Goal: Task Accomplishment & Management: Complete application form

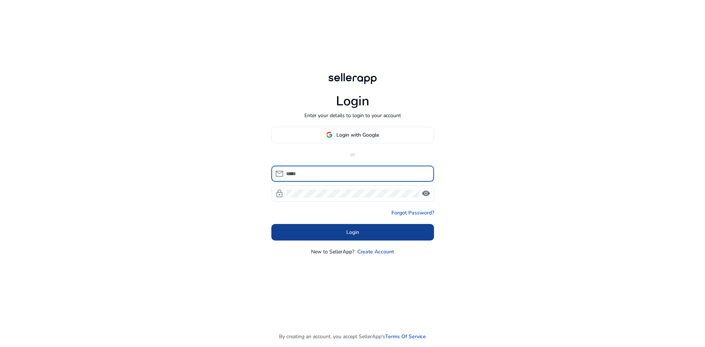
type input "**********"
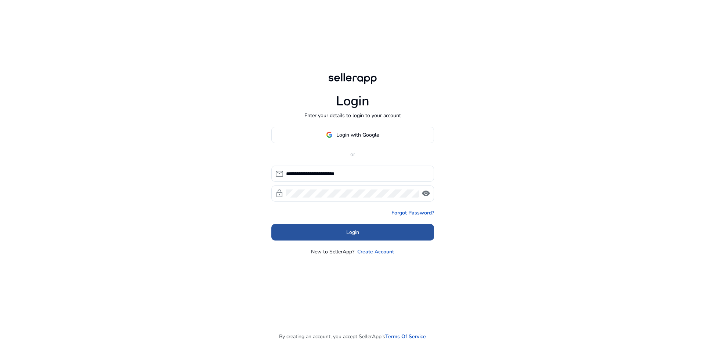
click at [332, 227] on span at bounding box center [352, 232] width 163 height 18
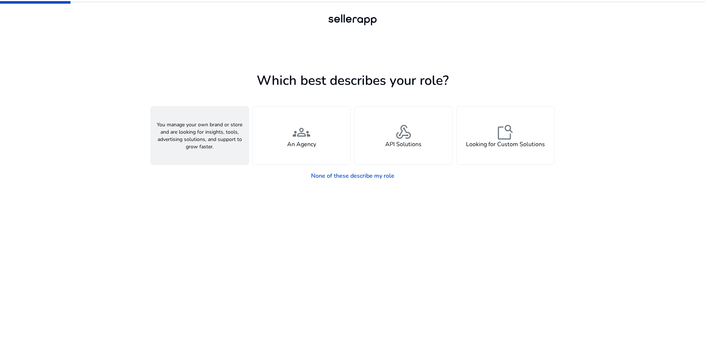
click at [190, 144] on h4 "A Seller" at bounding box center [200, 144] width 22 height 7
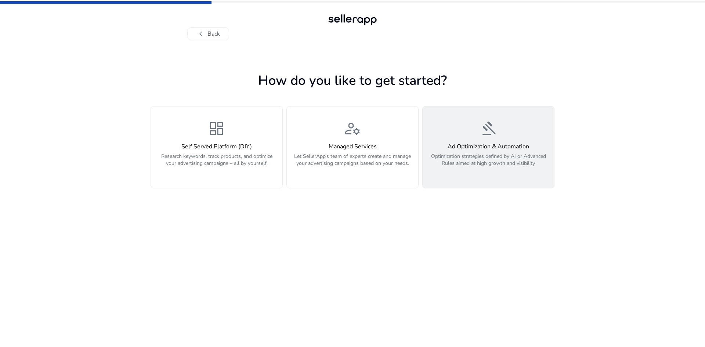
click at [500, 144] on h4 "Ad Optimization & Automation" at bounding box center [488, 146] width 123 height 7
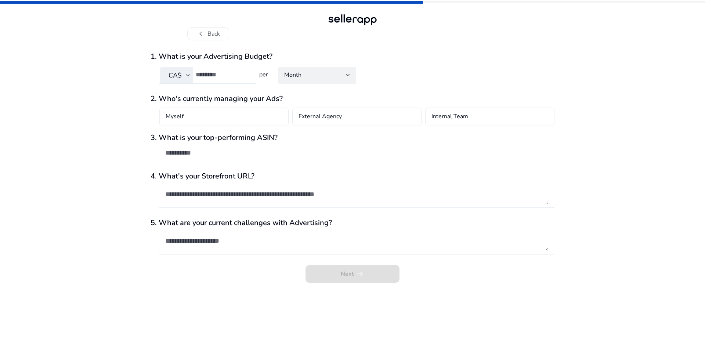
click at [178, 77] on span "CA$" at bounding box center [175, 75] width 13 height 9
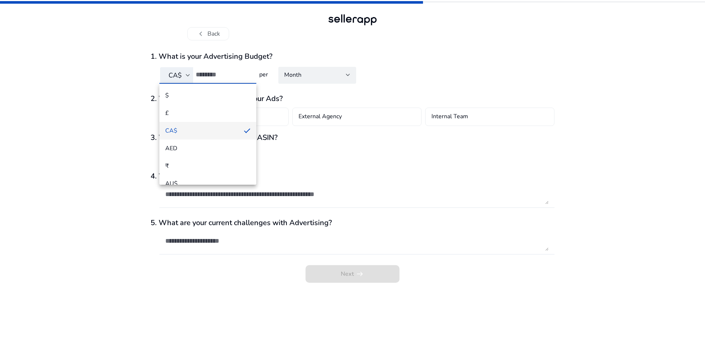
click at [103, 93] on div at bounding box center [352, 173] width 705 height 347
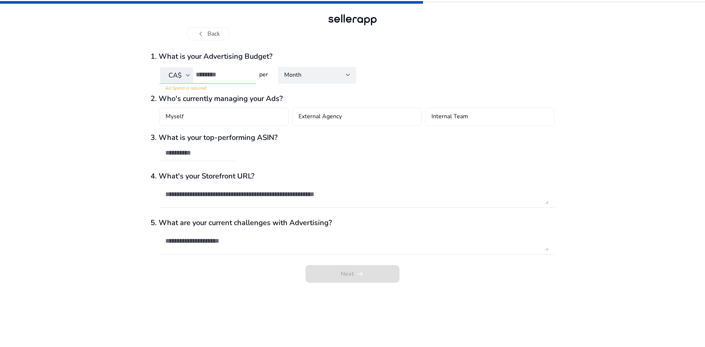
click at [212, 76] on input "number" at bounding box center [223, 75] width 55 height 8
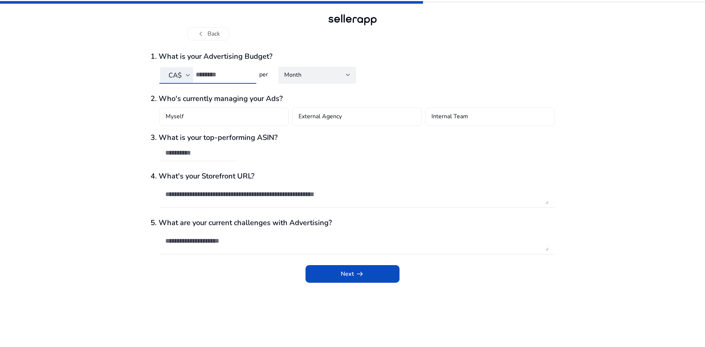
type input "*****"
click at [129, 82] on div "chevron_left Back 1. What is your Advertising Budget? CA$ ***** per Month 2. Wh…" at bounding box center [352, 173] width 705 height 347
click at [226, 122] on div "Myself" at bounding box center [223, 117] width 129 height 18
click at [226, 122] on div "Myself check_circle" at bounding box center [223, 117] width 129 height 18
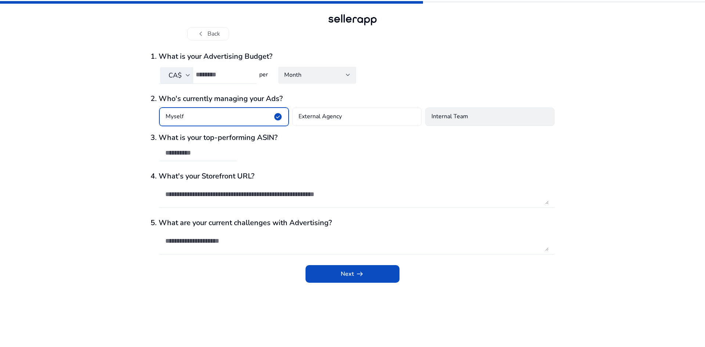
click at [487, 112] on div "Internal Team" at bounding box center [489, 117] width 129 height 18
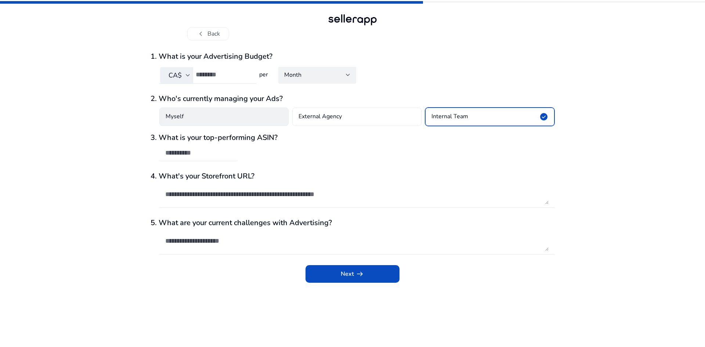
click at [176, 115] on h4 "Myself" at bounding box center [175, 116] width 18 height 9
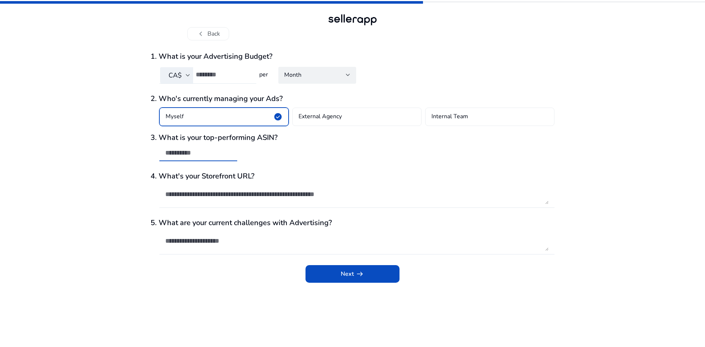
click at [203, 156] on input "text" at bounding box center [198, 153] width 66 height 8
click at [107, 227] on div "chevron_left Back 1. What is your Advertising Budget? CA$ ***** per Month 2. Wh…" at bounding box center [352, 173] width 705 height 347
click at [178, 162] on div at bounding box center [198, 165] width 78 height 8
click at [178, 159] on div at bounding box center [198, 153] width 66 height 16
click at [177, 158] on div at bounding box center [198, 153] width 66 height 16
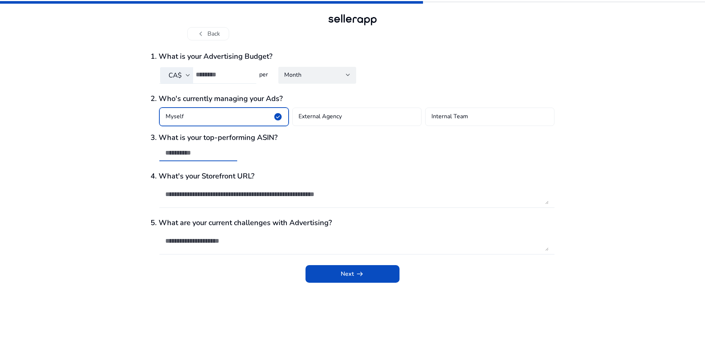
paste input "**********"
type input "**********"
click at [257, 198] on textarea at bounding box center [356, 194] width 383 height 20
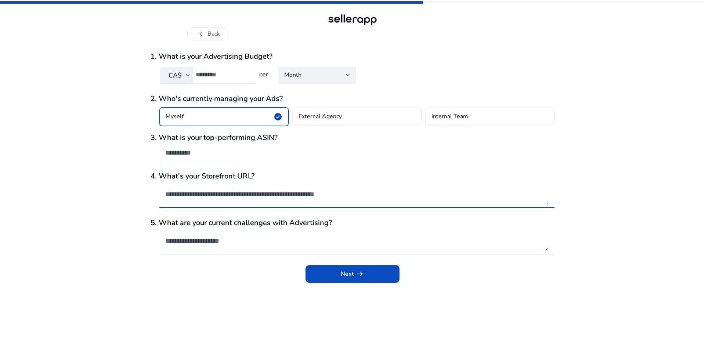
click at [255, 284] on div "Next arrow_right_alt" at bounding box center [353, 276] width 404 height 22
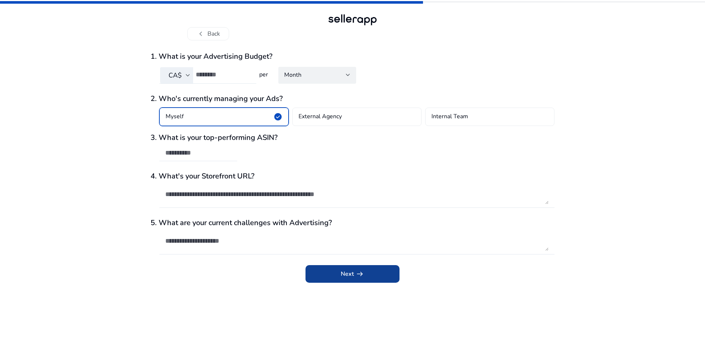
click at [332, 281] on span "submit" at bounding box center [353, 274] width 94 height 18
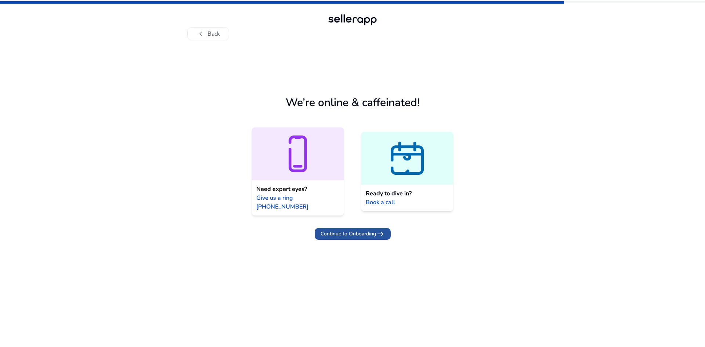
click at [333, 230] on span "Continue to Onboarding" at bounding box center [348, 234] width 55 height 8
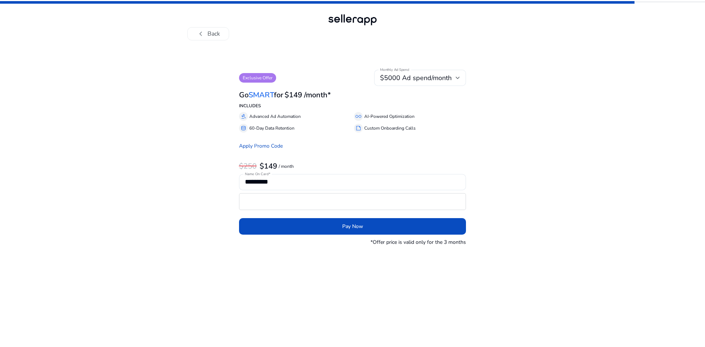
click at [214, 26] on div "chevron_left Back" at bounding box center [352, 26] width 331 height 28
click at [214, 27] on button "chevron_left Back" at bounding box center [208, 33] width 42 height 13
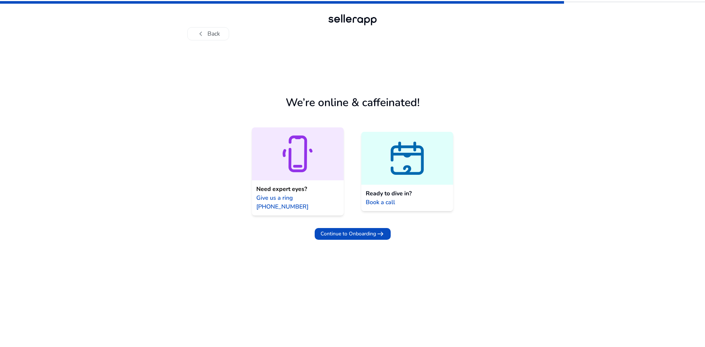
click at [410, 159] on icon at bounding box center [407, 163] width 12 height 19
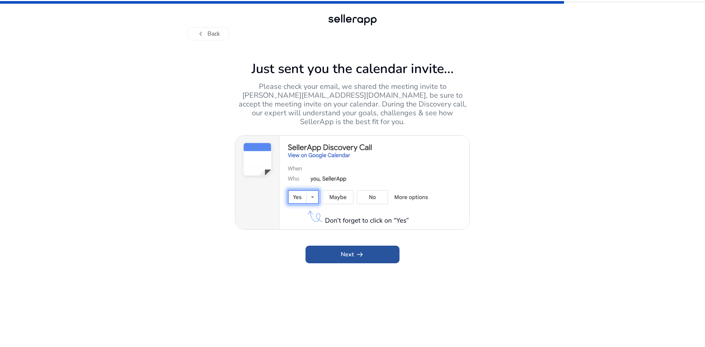
click at [351, 250] on span "Next arrow_right_alt" at bounding box center [353, 254] width 24 height 9
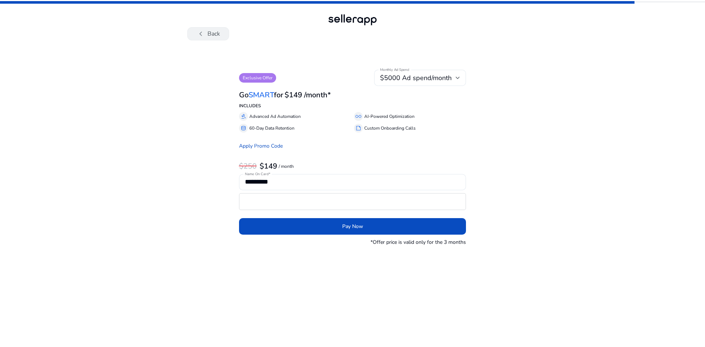
click at [210, 36] on button "chevron_left Back" at bounding box center [208, 33] width 42 height 13
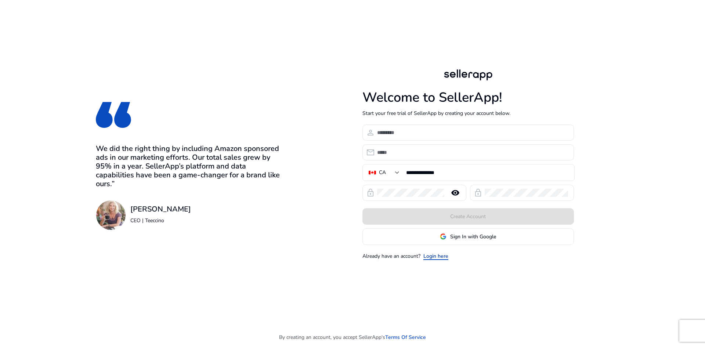
click at [443, 259] on link "Login here" at bounding box center [435, 256] width 25 height 8
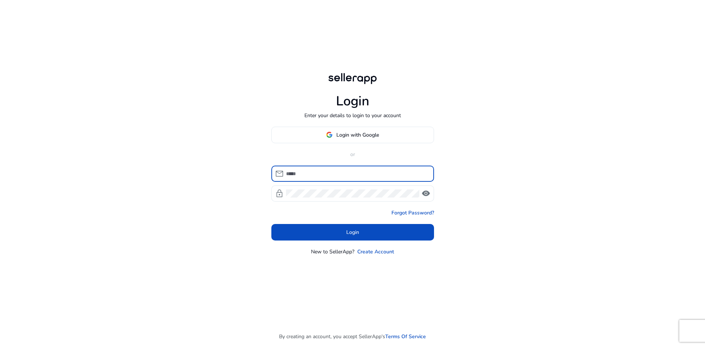
type input "**********"
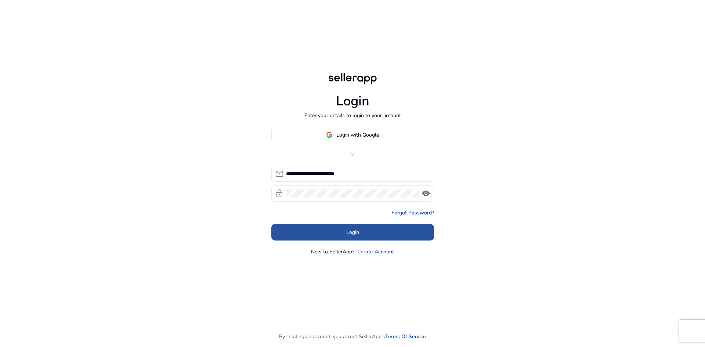
click at [331, 235] on span at bounding box center [352, 232] width 163 height 18
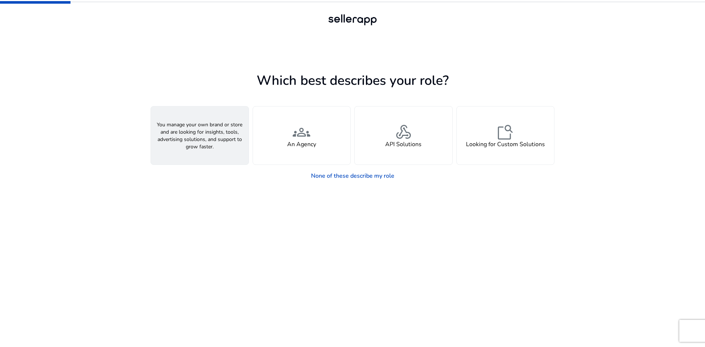
click at [208, 119] on div "person A Seller" at bounding box center [200, 136] width 98 height 58
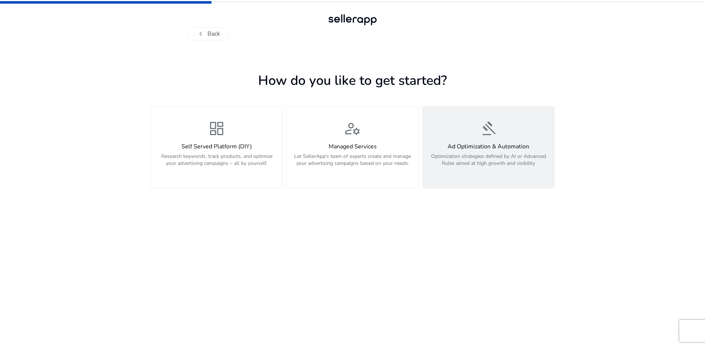
click at [550, 131] on button "gavel Ad Optimization & Automation Optimization strategies defined by AI or Adv…" at bounding box center [488, 147] width 132 height 82
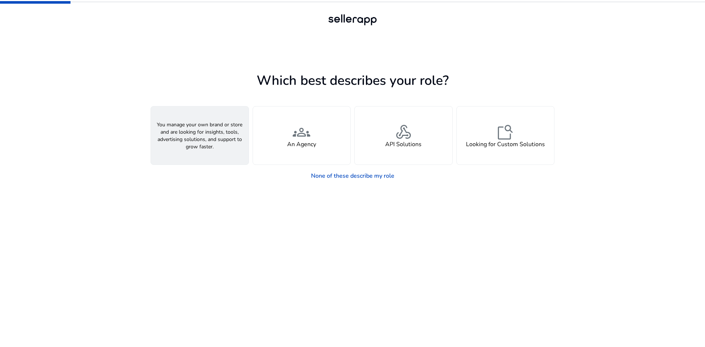
click at [190, 148] on h4 "A Seller" at bounding box center [200, 144] width 22 height 7
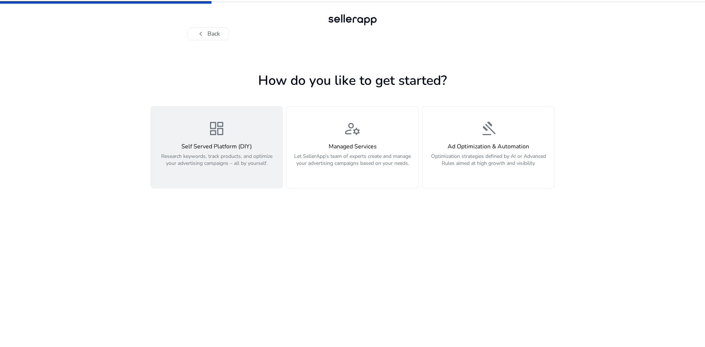
click at [187, 155] on p "Research keywords, track products, and optimize your advertising campaigns – al…" at bounding box center [216, 164] width 123 height 22
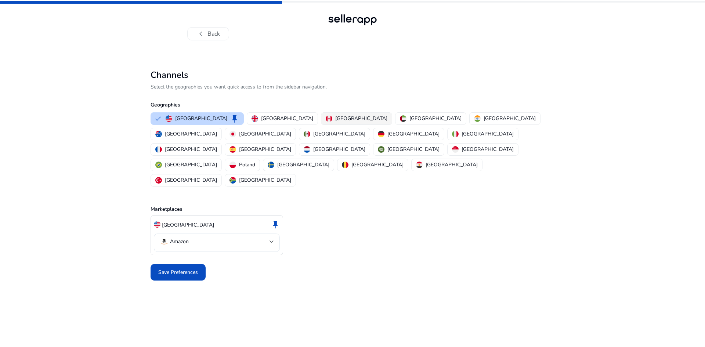
click at [335, 117] on p "[GEOGRAPHIC_DATA]" at bounding box center [361, 119] width 52 height 8
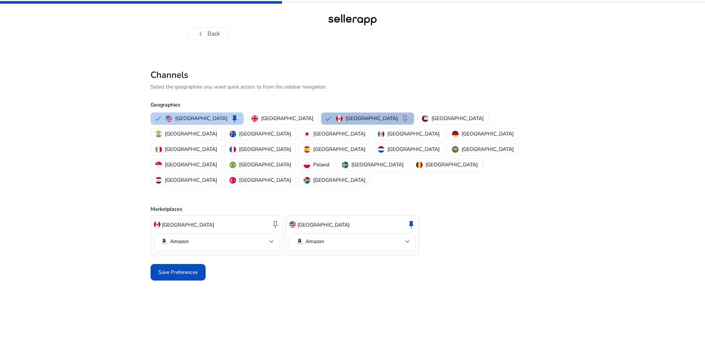
click at [194, 116] on p "[GEOGRAPHIC_DATA]" at bounding box center [201, 119] width 52 height 8
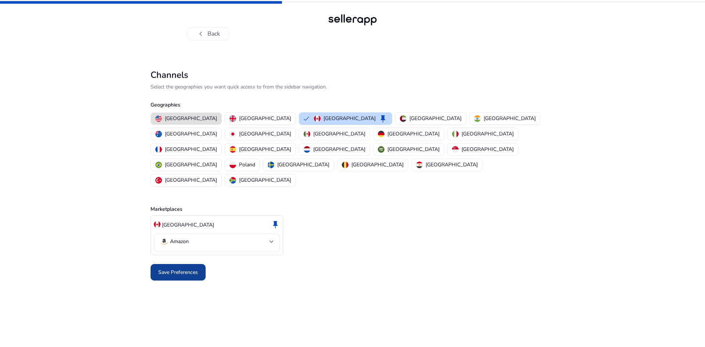
click at [193, 268] on span "Save Preferences" at bounding box center [178, 272] width 40 height 8
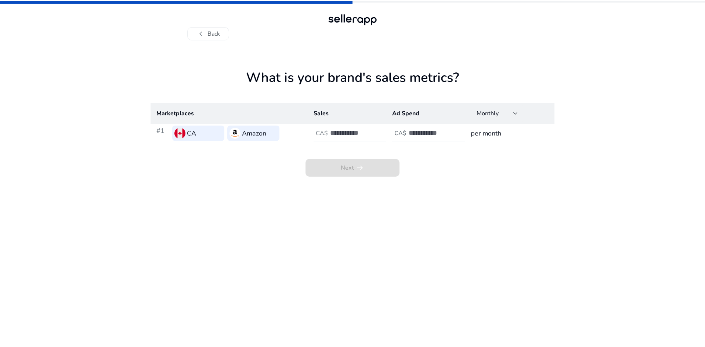
click at [342, 136] on input "number" at bounding box center [355, 133] width 50 height 8
paste input "*********"
click at [365, 135] on input "*********" at bounding box center [355, 133] width 50 height 8
type input "*********"
click at [416, 135] on input "number" at bounding box center [434, 133] width 50 height 8
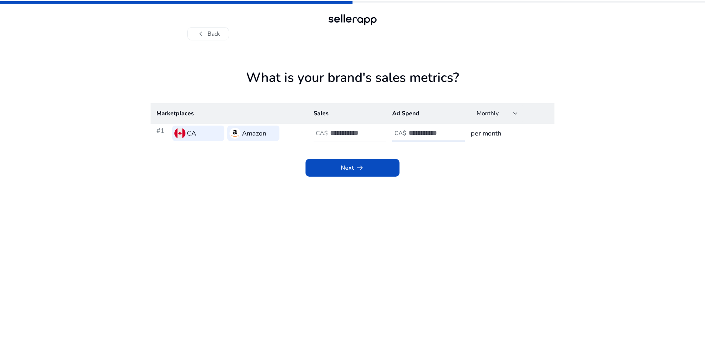
type input "*****"
click at [491, 136] on h3 "per month" at bounding box center [510, 133] width 78 height 10
click at [489, 173] on div "Next arrow_right_alt" at bounding box center [353, 160] width 404 height 34
click at [372, 172] on span at bounding box center [353, 168] width 94 height 18
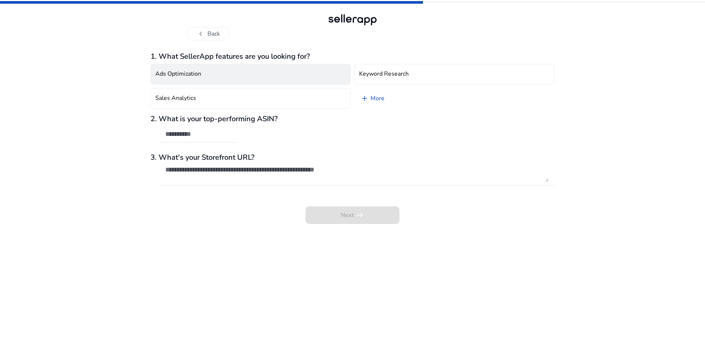
click at [195, 77] on h4 "Ads Optimization" at bounding box center [178, 74] width 46 height 7
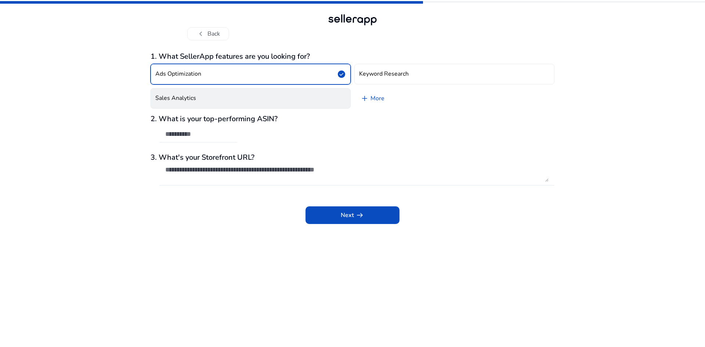
click at [197, 98] on button "Sales Analytics" at bounding box center [251, 98] width 200 height 21
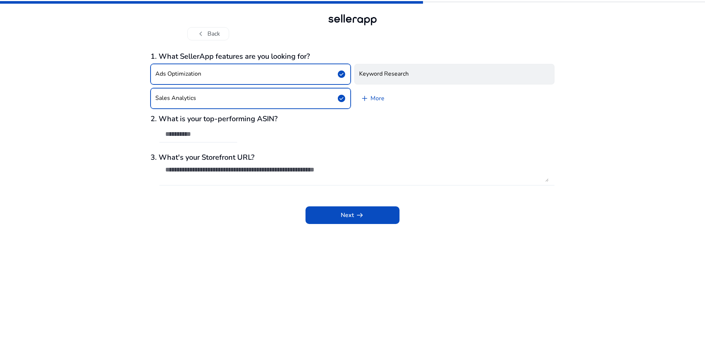
click at [396, 79] on button "Keyword Research" at bounding box center [454, 74] width 200 height 21
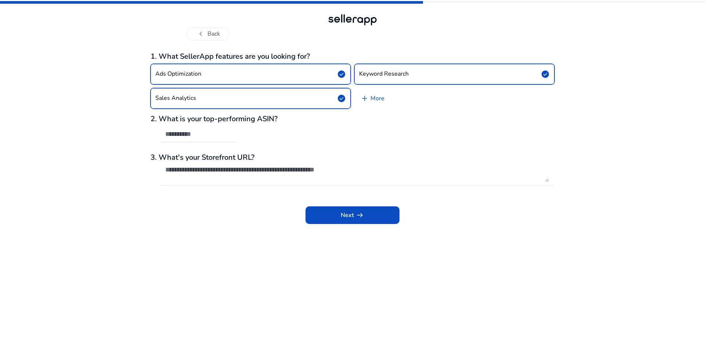
click at [278, 218] on div "Next arrow_right_alt" at bounding box center [353, 210] width 404 height 28
click at [326, 217] on span at bounding box center [353, 215] width 94 height 18
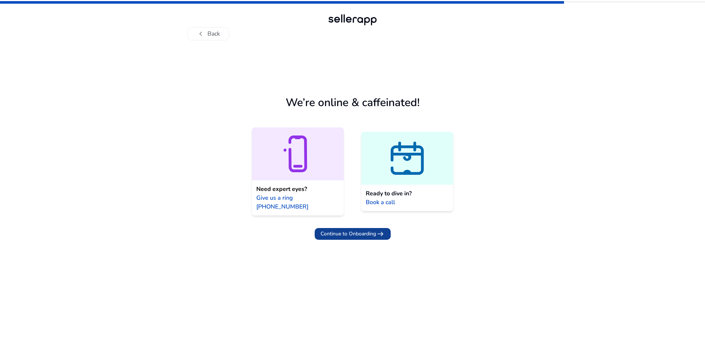
click at [356, 230] on span "Continue to Onboarding" at bounding box center [348, 234] width 55 height 8
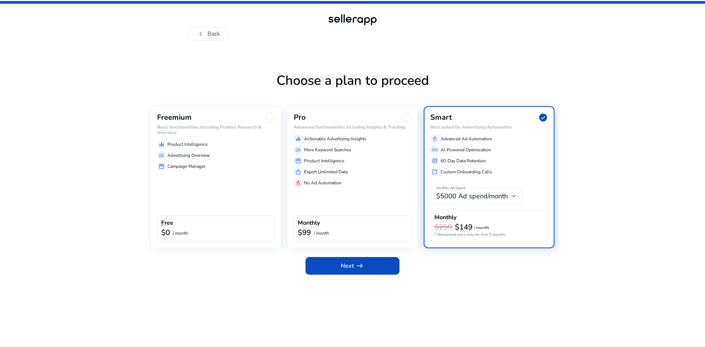
click at [477, 199] on span "$5000 Ad spend/month" at bounding box center [472, 196] width 72 height 9
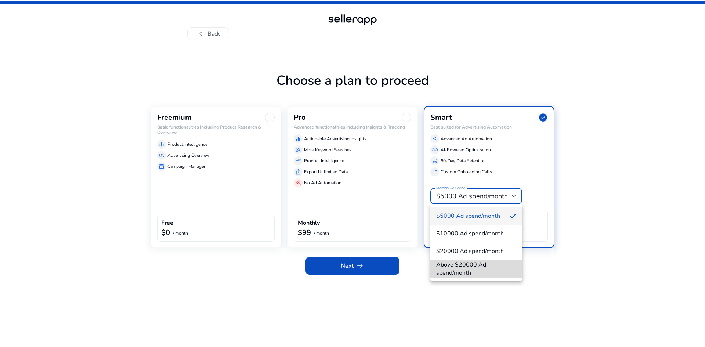
click at [495, 266] on span "Above $20000 Ad spend/month" at bounding box center [476, 269] width 80 height 16
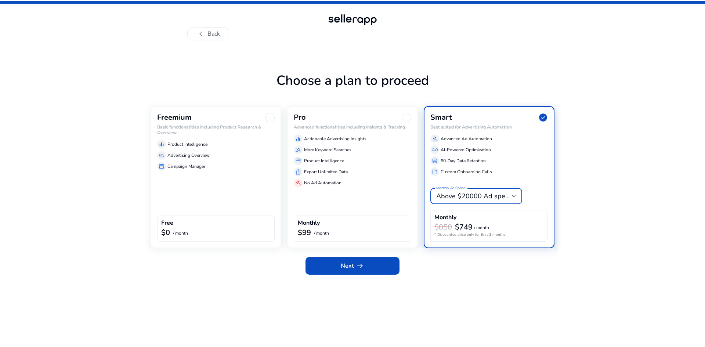
click at [510, 268] on div "Next arrow_right_alt" at bounding box center [353, 264] width 404 height 32
click at [197, 203] on div "Freemium Basic functionalities including Product Research & Overview equalizer …" at bounding box center [216, 177] width 131 height 142
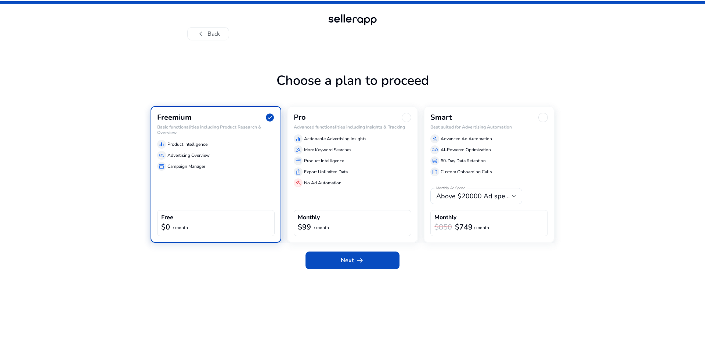
click at [383, 173] on div "ios_share Export Unlimited Data" at bounding box center [353, 171] width 118 height 9
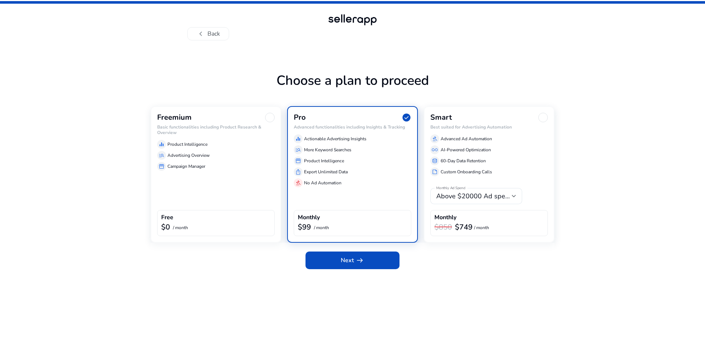
click at [492, 279] on app-plan-selection "Choose a plan to proceed Freemium Basic functionalities including Product Resea…" at bounding box center [353, 208] width 404 height 277
click at [501, 184] on div "Monthly Ad Spend Above $20000 Ad spend/month Monthly $850 $749 / month" at bounding box center [489, 209] width 118 height 54
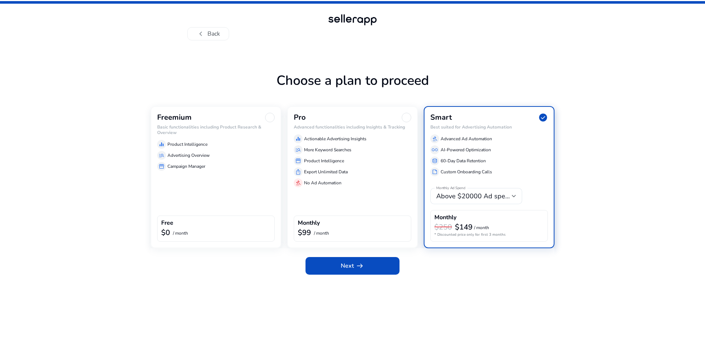
click at [454, 270] on div "Next arrow_right_alt" at bounding box center [353, 264] width 404 height 32
click at [353, 18] on div at bounding box center [352, 19] width 53 height 15
click at [212, 28] on button "chevron_left Back" at bounding box center [208, 33] width 42 height 13
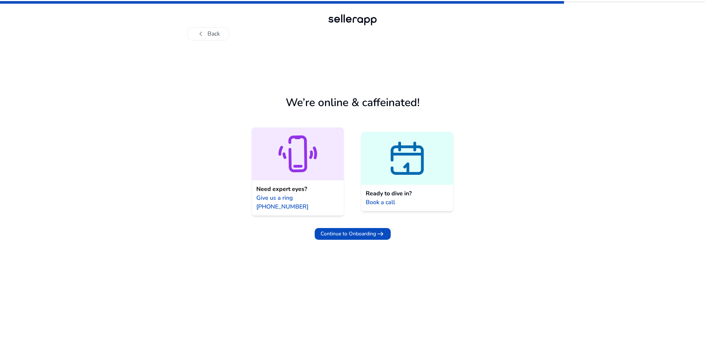
click at [213, 33] on button "chevron_left Back" at bounding box center [208, 33] width 42 height 13
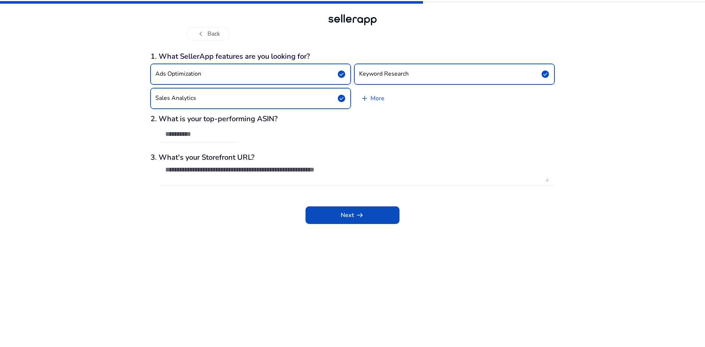
click at [213, 33] on button "chevron_left Back" at bounding box center [208, 33] width 42 height 13
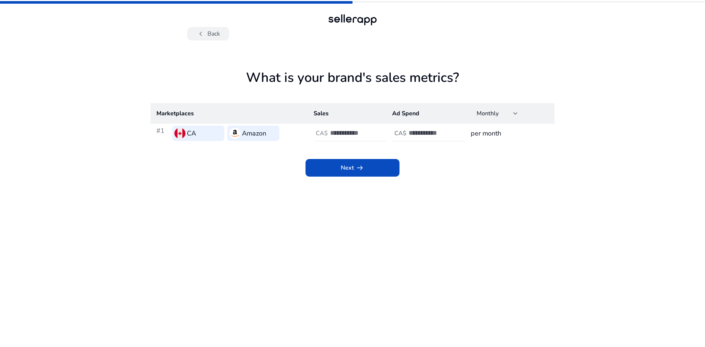
click at [205, 35] on span "chevron_left" at bounding box center [200, 33] width 9 height 9
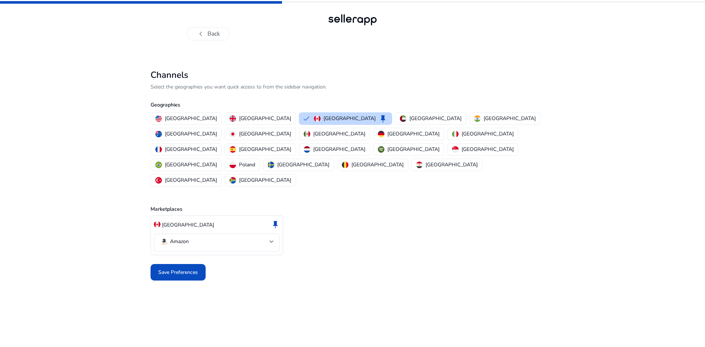
click at [205, 35] on span "chevron_left" at bounding box center [200, 33] width 9 height 9
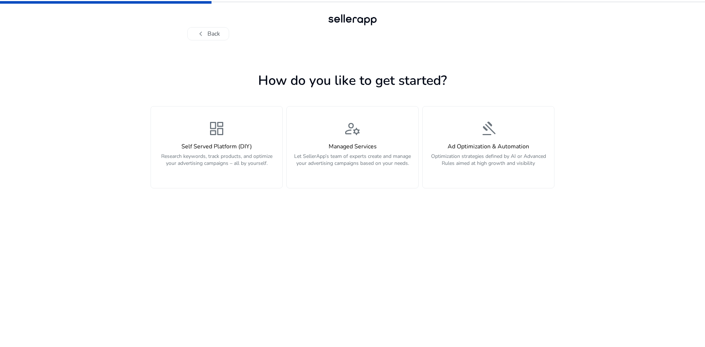
click at [205, 35] on span "chevron_left" at bounding box center [200, 33] width 9 height 9
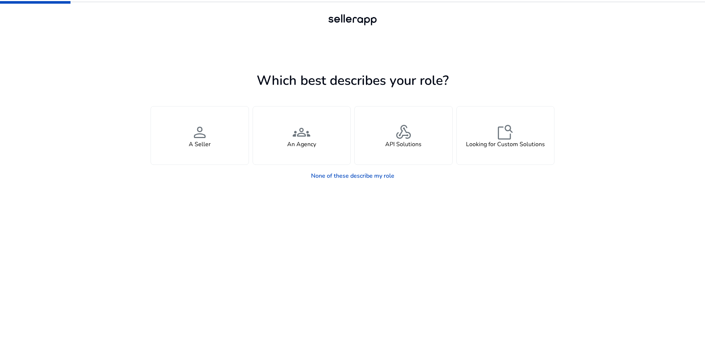
click at [205, 35] on div at bounding box center [352, 33] width 331 height 13
click at [371, 173] on link "None of these describe my role" at bounding box center [352, 176] width 95 height 15
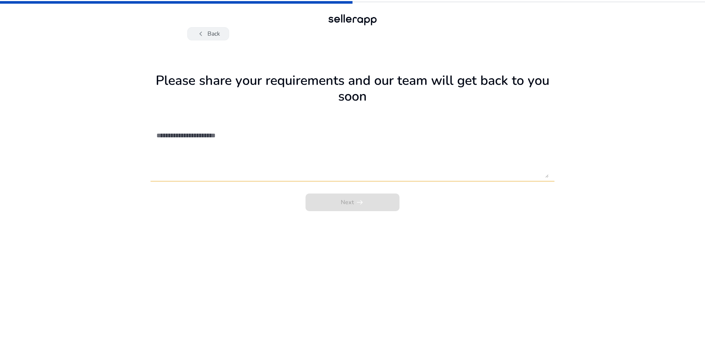
click at [205, 33] on button "chevron_left Back" at bounding box center [208, 33] width 42 height 13
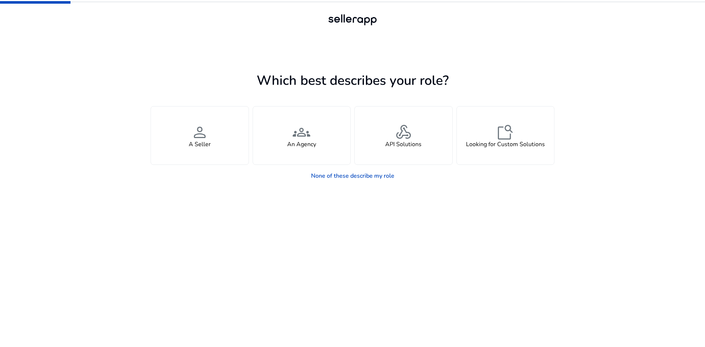
click at [351, 17] on div at bounding box center [352, 19] width 53 height 15
